Goal: Task Accomplishment & Management: Complete application form

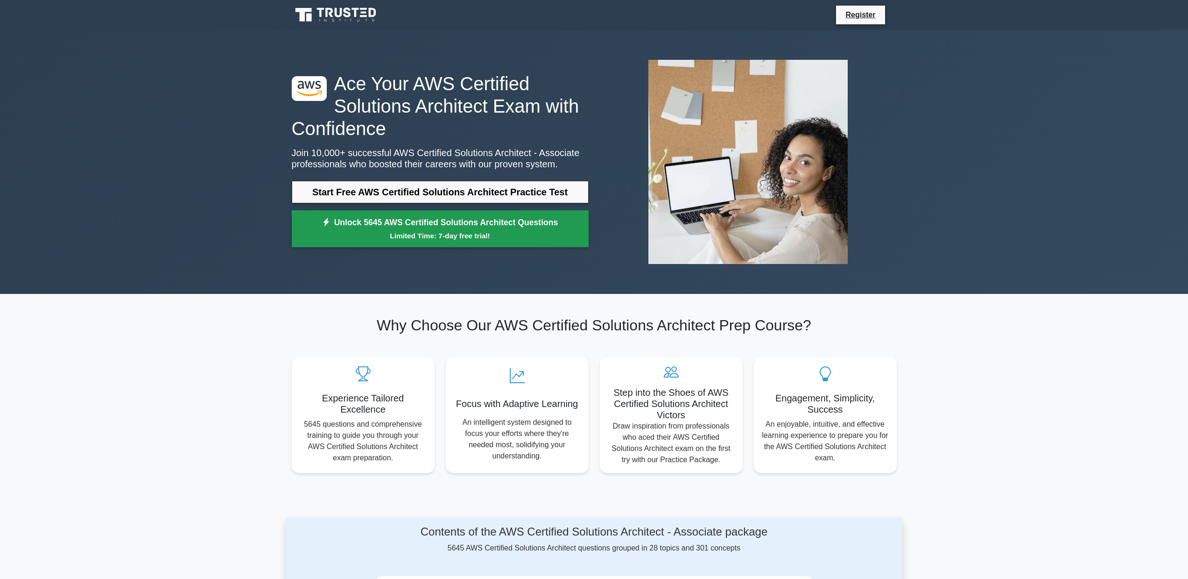
click at [411, 222] on link "Unlock 5645 AWS Certified Solutions Architect Questions Limited Time: 7-day fre…" at bounding box center [440, 228] width 297 height 37
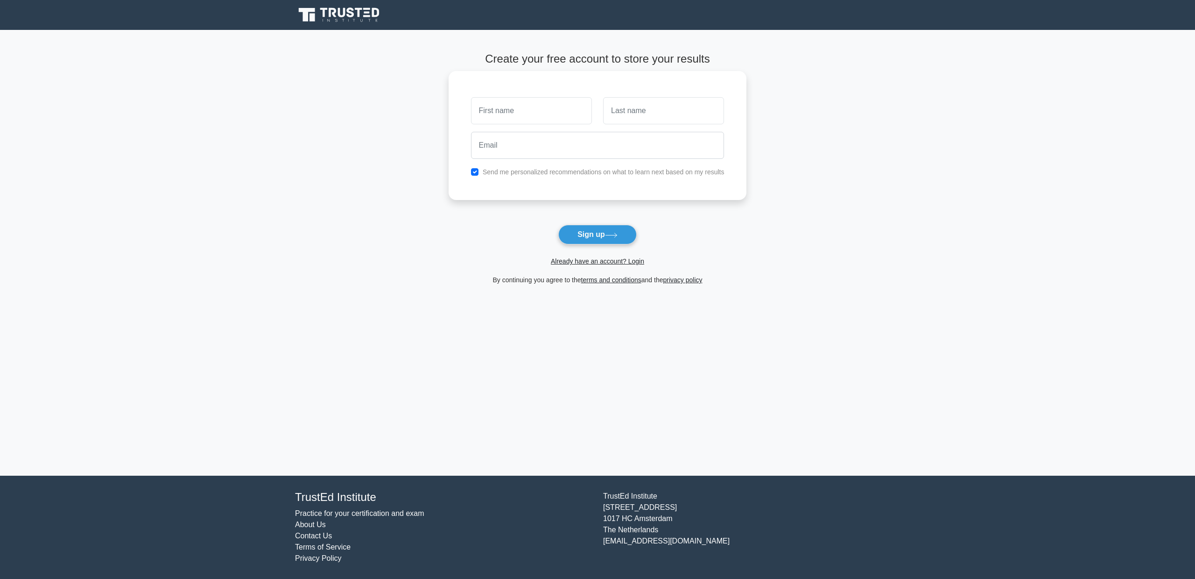
click at [508, 118] on input "text" at bounding box center [531, 110] width 121 height 27
type input "Thomas"
click at [637, 120] on input "text" at bounding box center [663, 110] width 121 height 27
type input "Liu"
click at [599, 142] on input "email" at bounding box center [598, 145] width 254 height 27
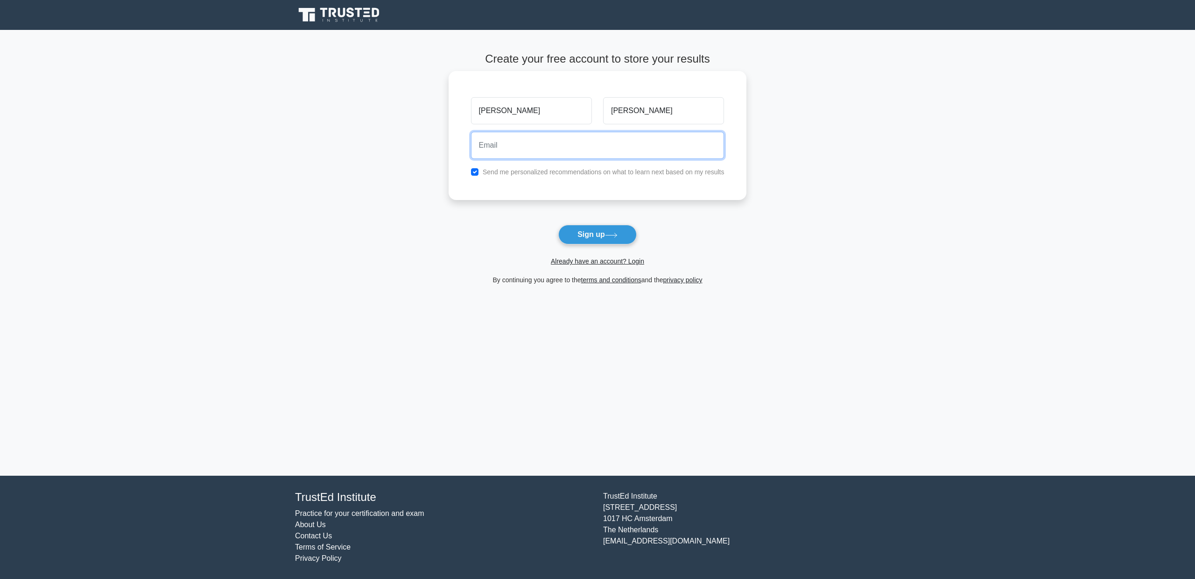
type input "zj.liu.au@gmail.com"
click at [553, 170] on label "Send me personalized recommendations on what to learn next based on my results" at bounding box center [604, 171] width 242 height 7
click at [476, 173] on input "checkbox" at bounding box center [474, 171] width 7 height 7
checkbox input "false"
click at [598, 246] on div "Already have an account? Login" at bounding box center [598, 255] width 298 height 22
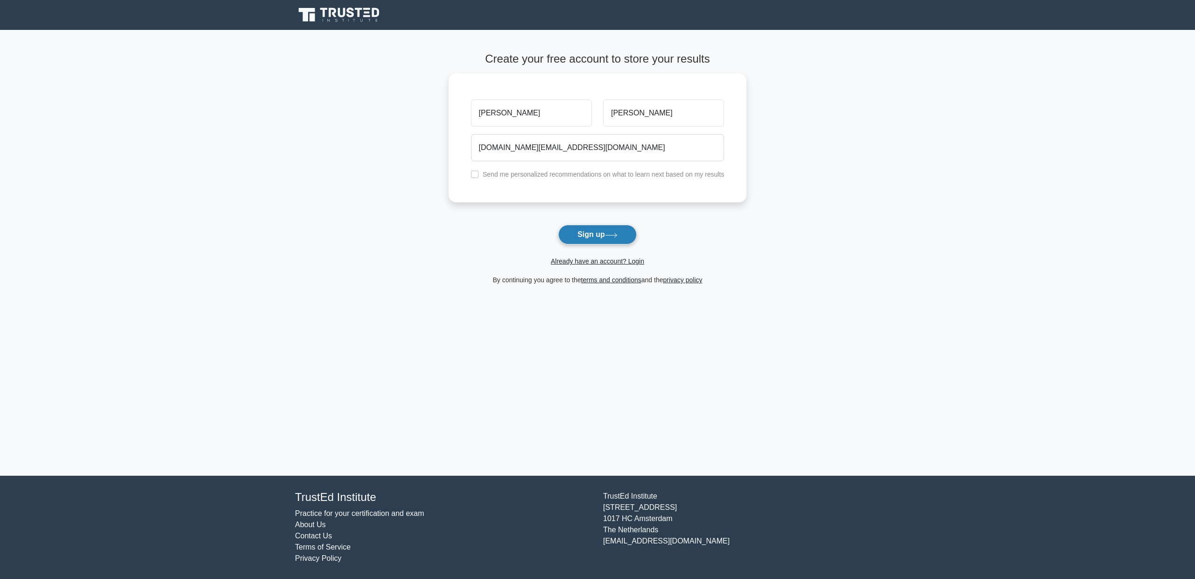
click at [598, 243] on button "Sign up" at bounding box center [597, 235] width 78 height 20
